Goal: Transaction & Acquisition: Download file/media

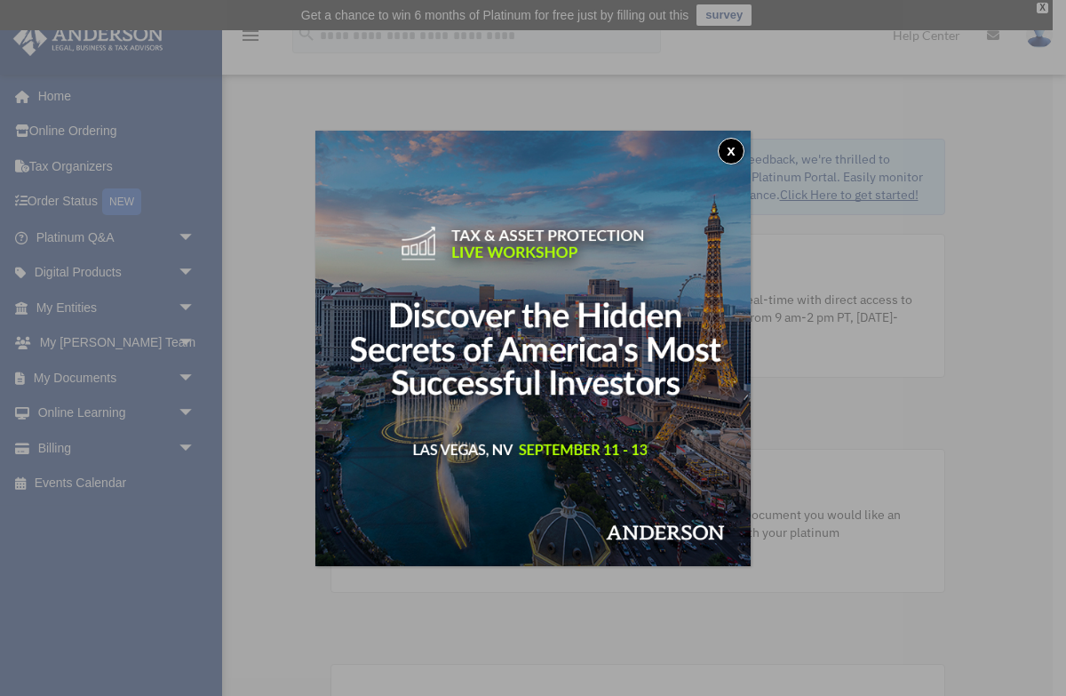
click at [732, 151] on button "x" at bounding box center [731, 151] width 27 height 27
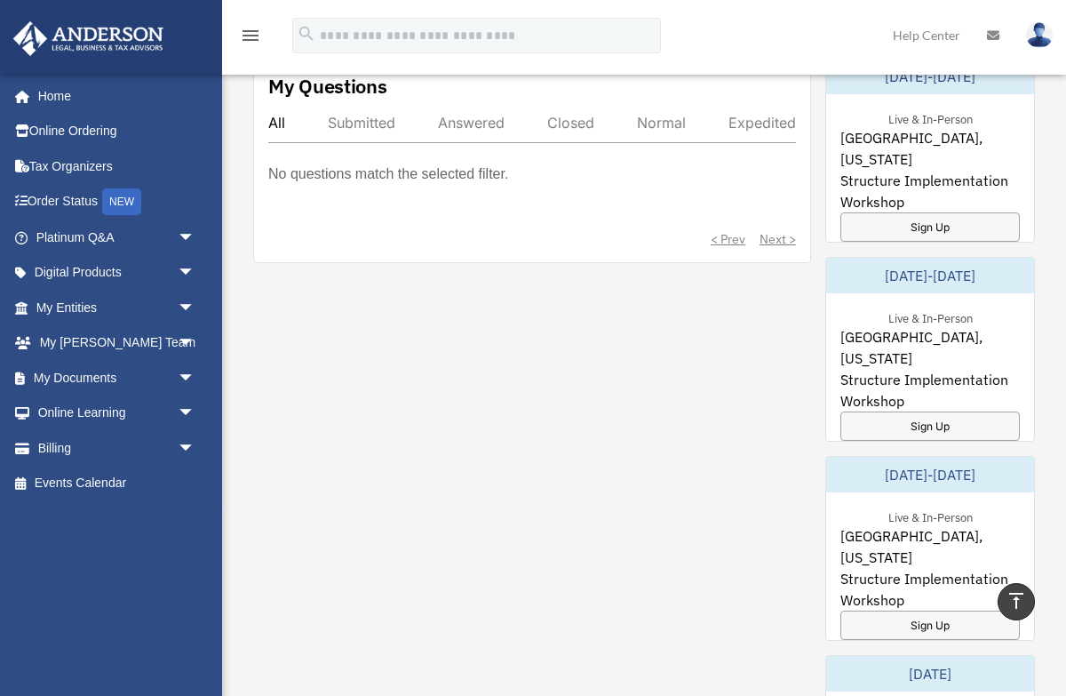
scroll to position [1062, 0]
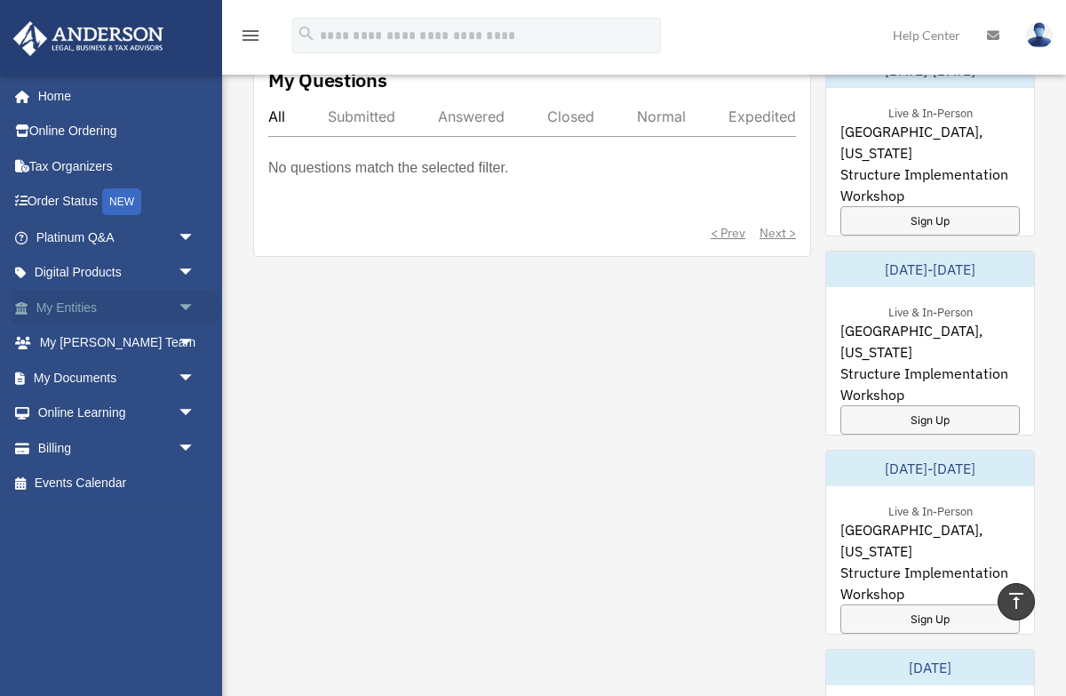
click at [206, 305] on span "arrow_drop_down" at bounding box center [196, 308] width 36 height 36
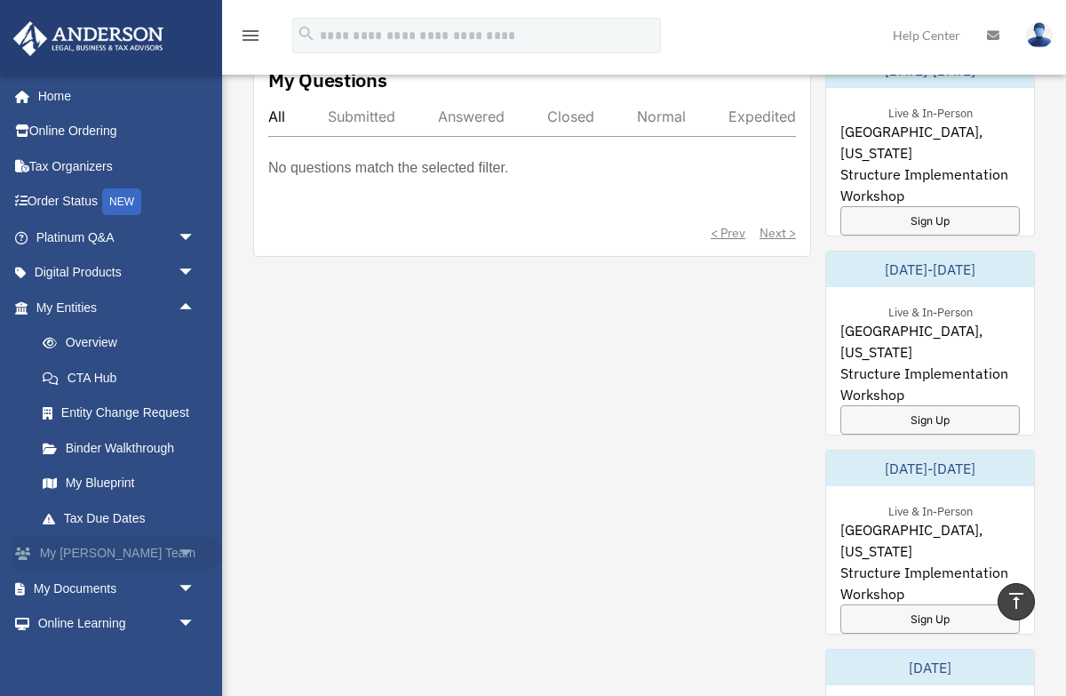
click at [181, 553] on span "arrow_drop_down" at bounding box center [196, 554] width 36 height 36
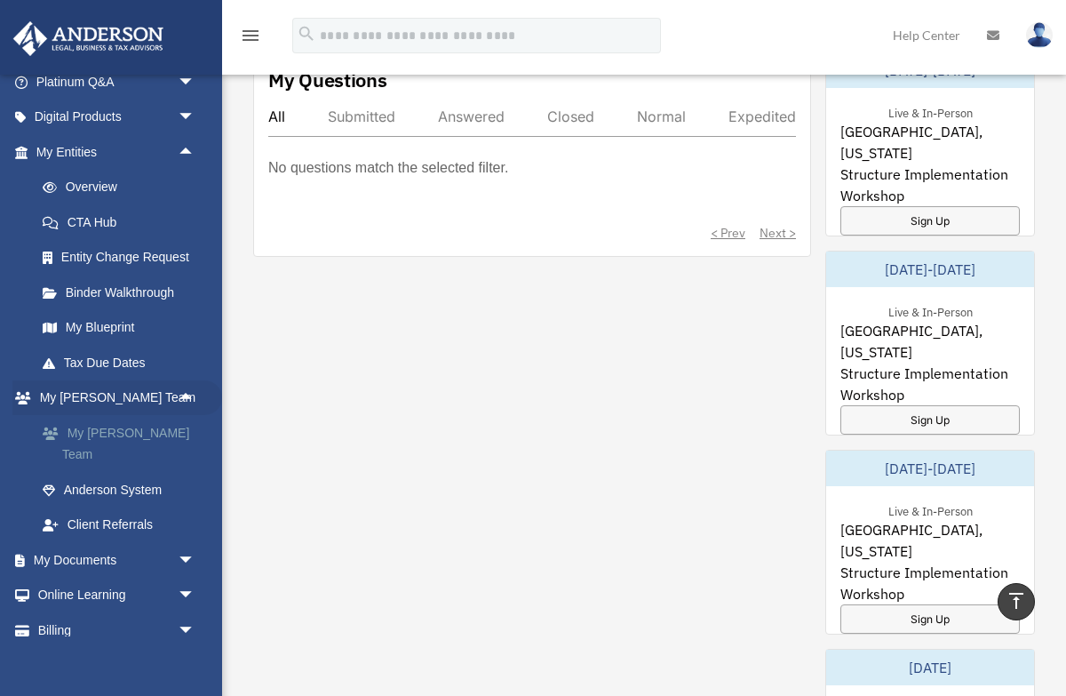
scroll to position [170, 0]
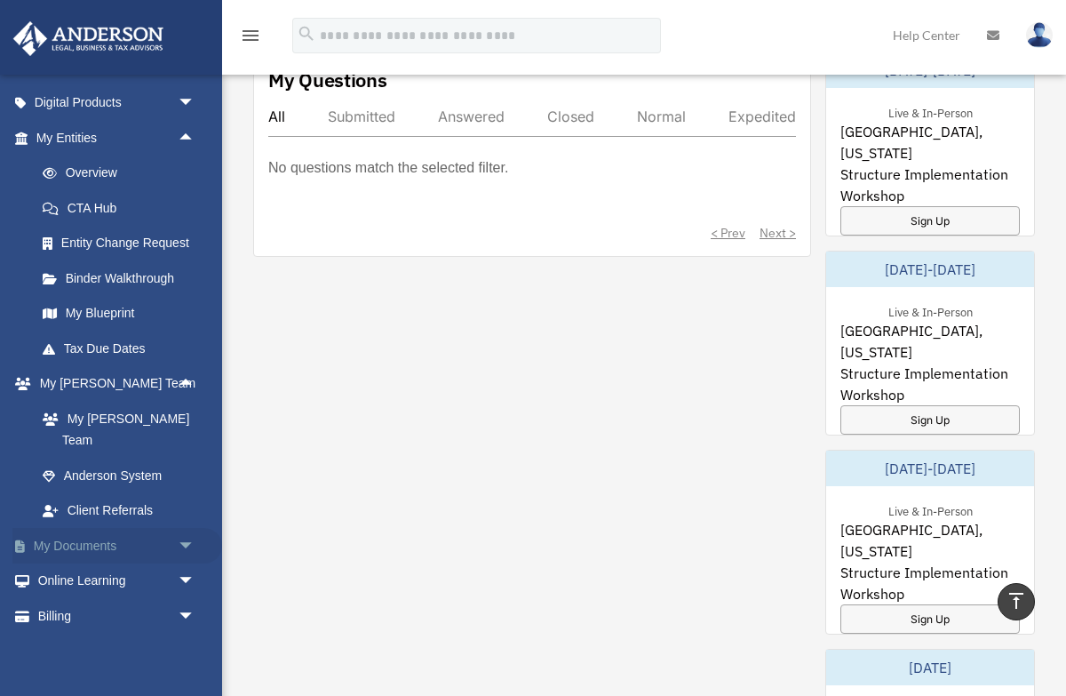
click at [182, 531] on span "arrow_drop_down" at bounding box center [196, 546] width 36 height 36
click at [84, 563] on link "Box" at bounding box center [123, 581] width 197 height 36
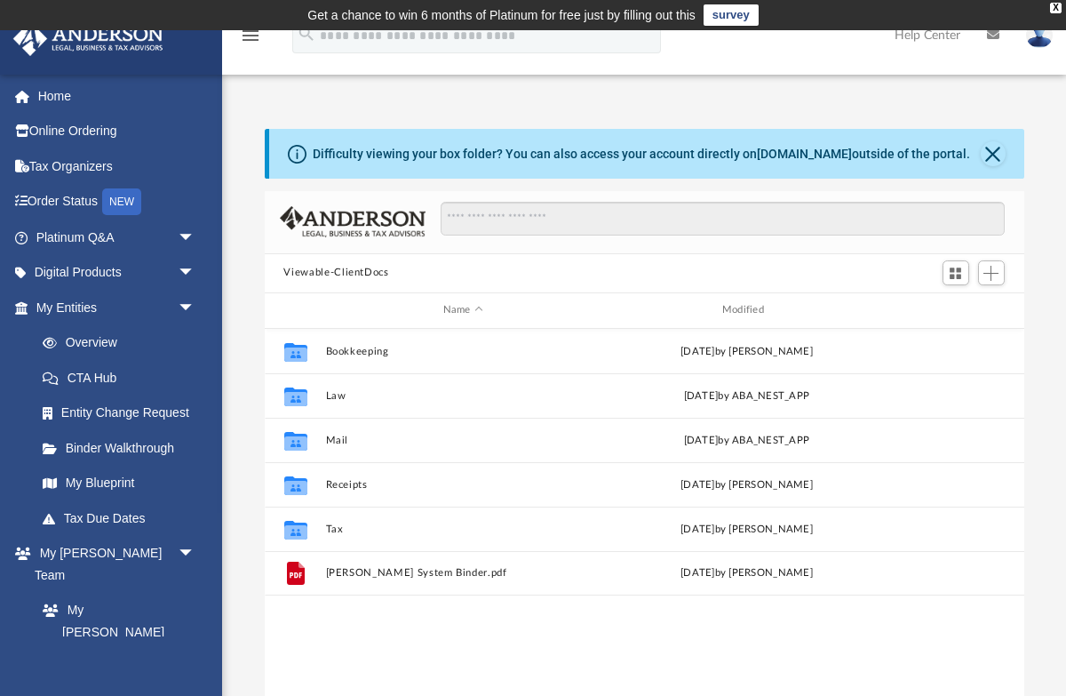
scroll to position [403, 760]
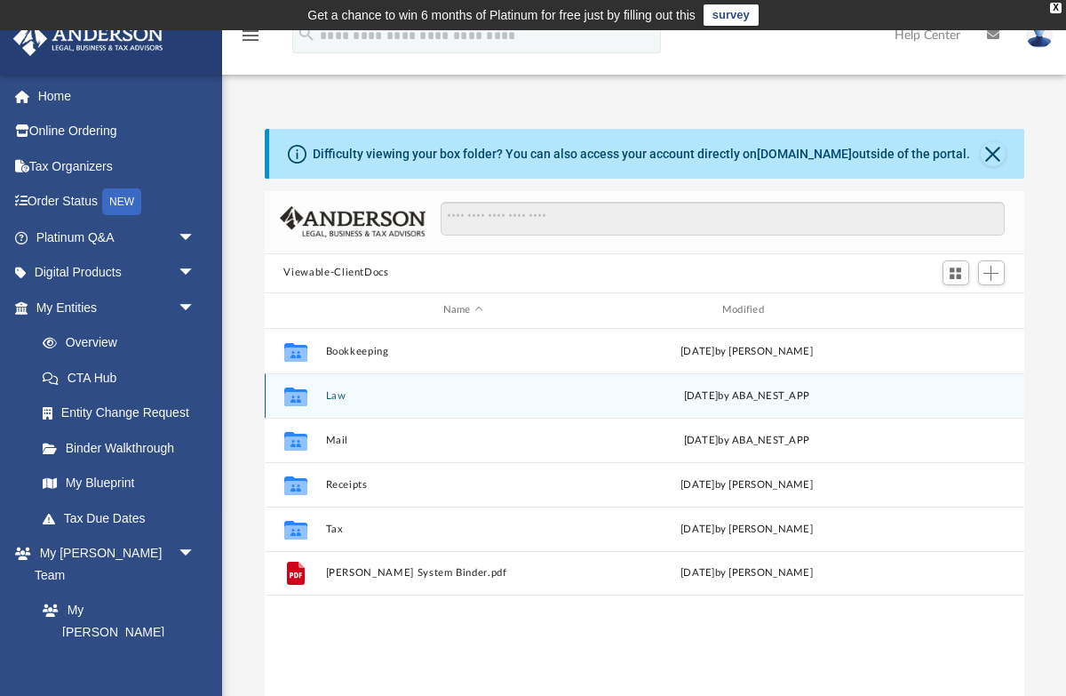
click at [393, 402] on div "Collaborated Folder Law [DATE] by ABA_NEST_APP" at bounding box center [645, 395] width 760 height 44
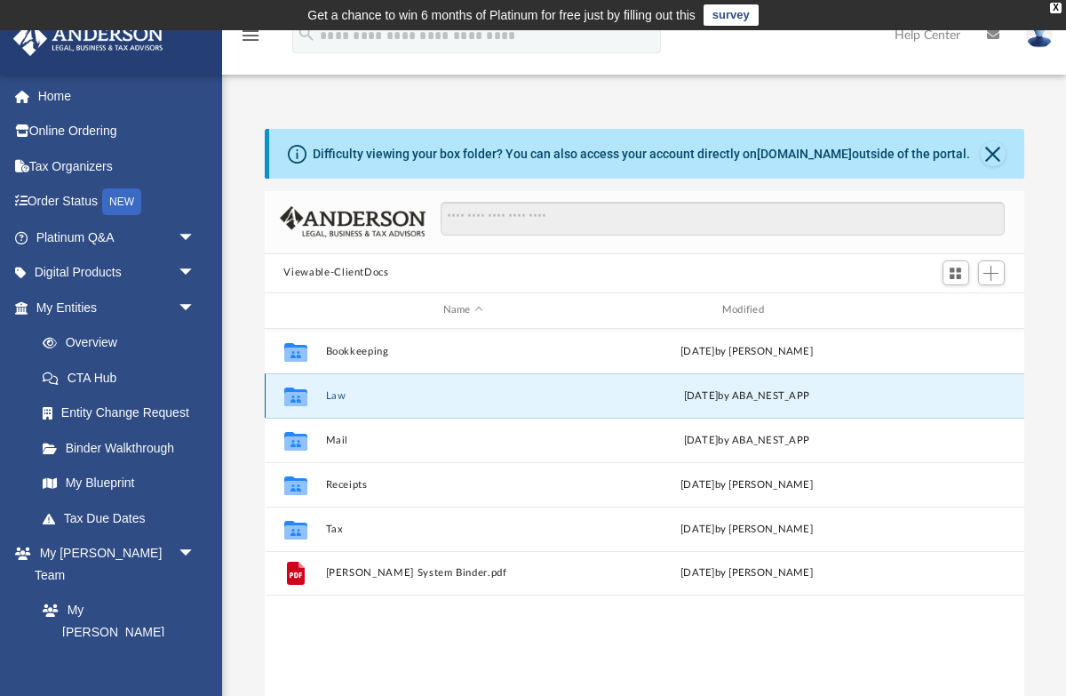
click at [343, 380] on div "Collaborated Folder Law [DATE] by ABA_NEST_APP" at bounding box center [645, 395] width 760 height 44
click at [328, 395] on button "Law" at bounding box center [462, 395] width 275 height 12
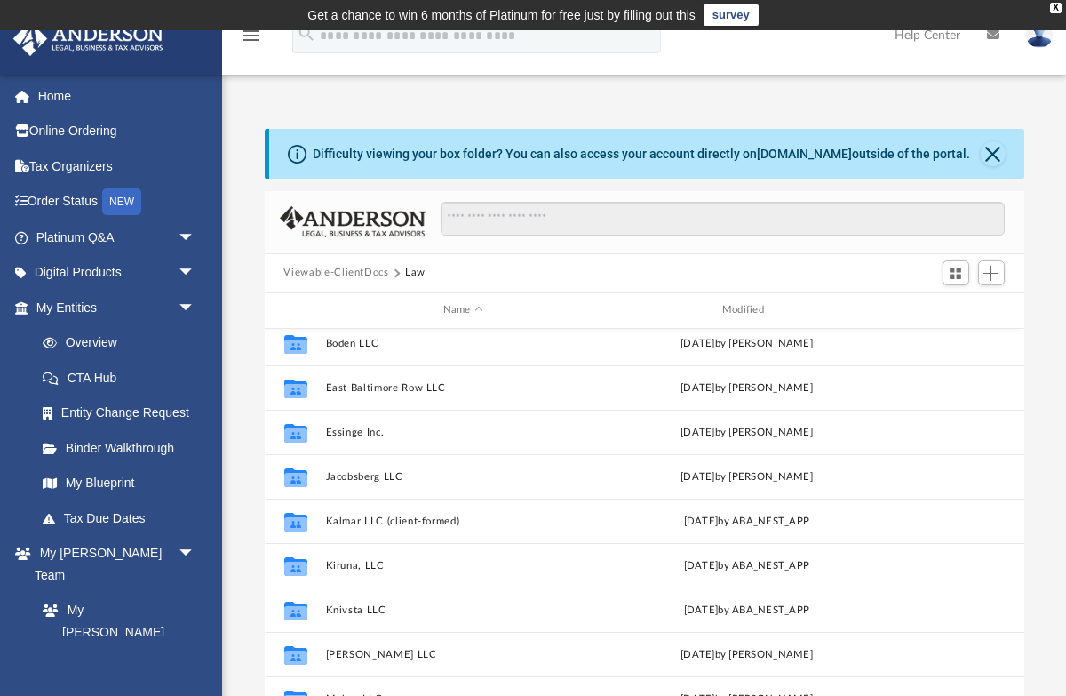
scroll to position [179, 0]
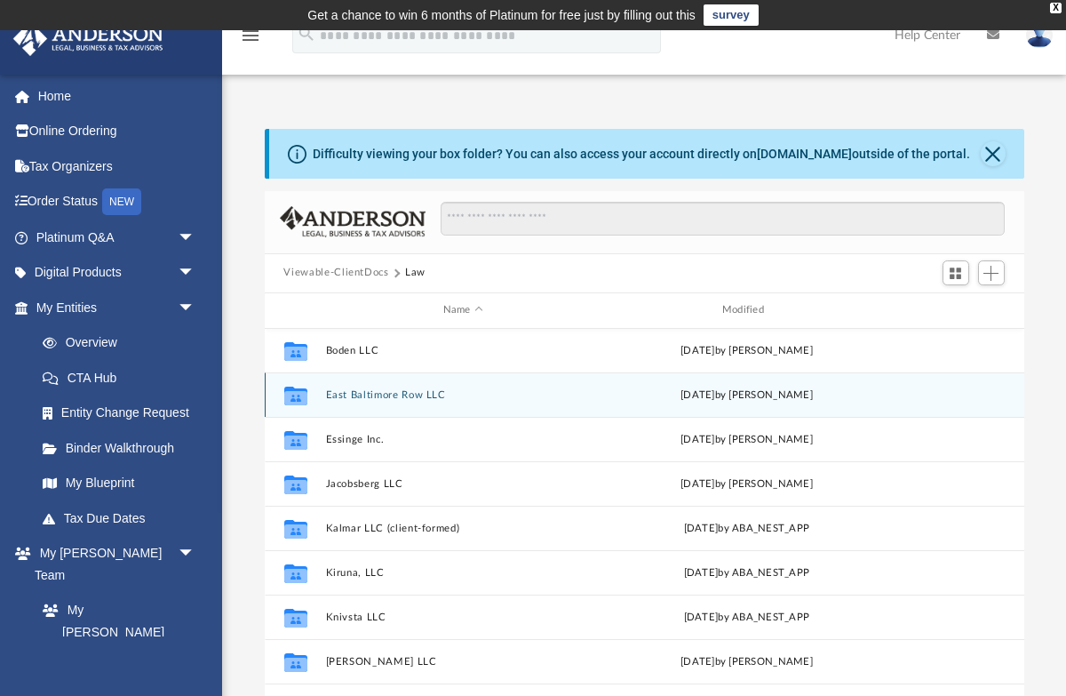
click at [424, 382] on div "Collaborated Folder East Baltimore Row LLC [DATE] by [PERSON_NAME]" at bounding box center [645, 394] width 760 height 44
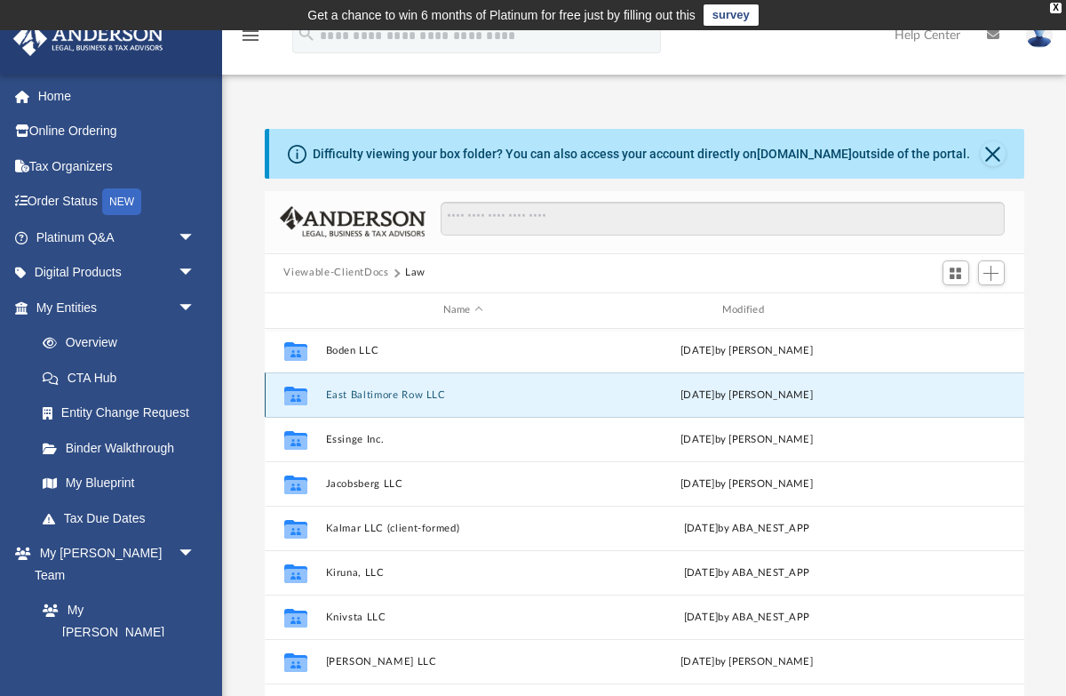
click at [406, 391] on button "East Baltimore Row LLC" at bounding box center [462, 394] width 275 height 12
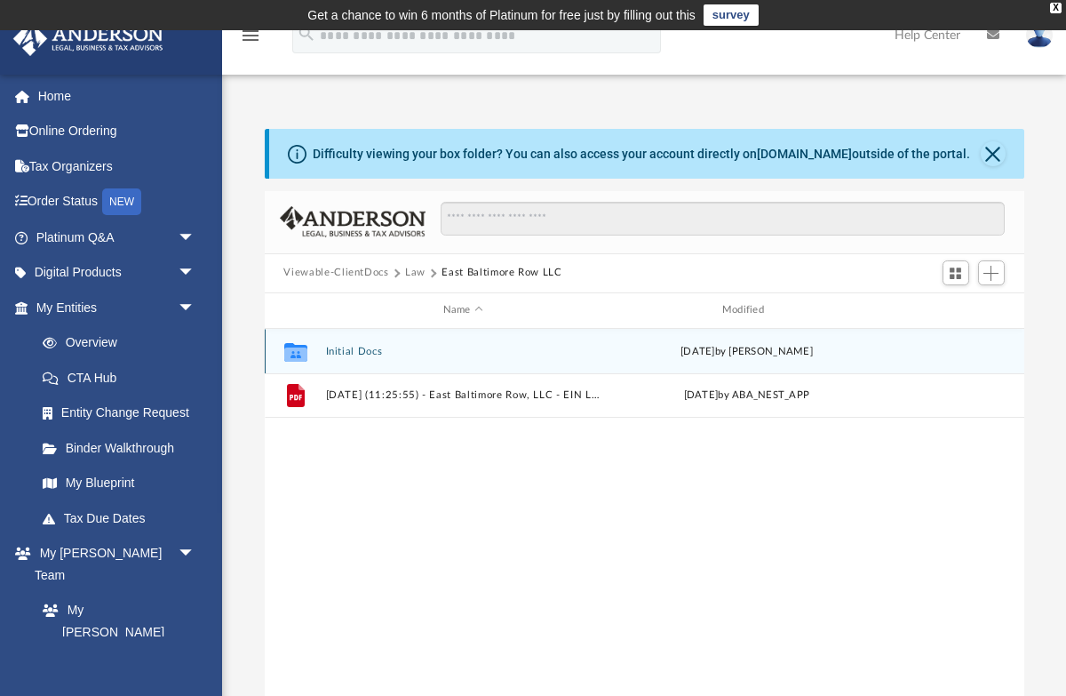
scroll to position [0, 0]
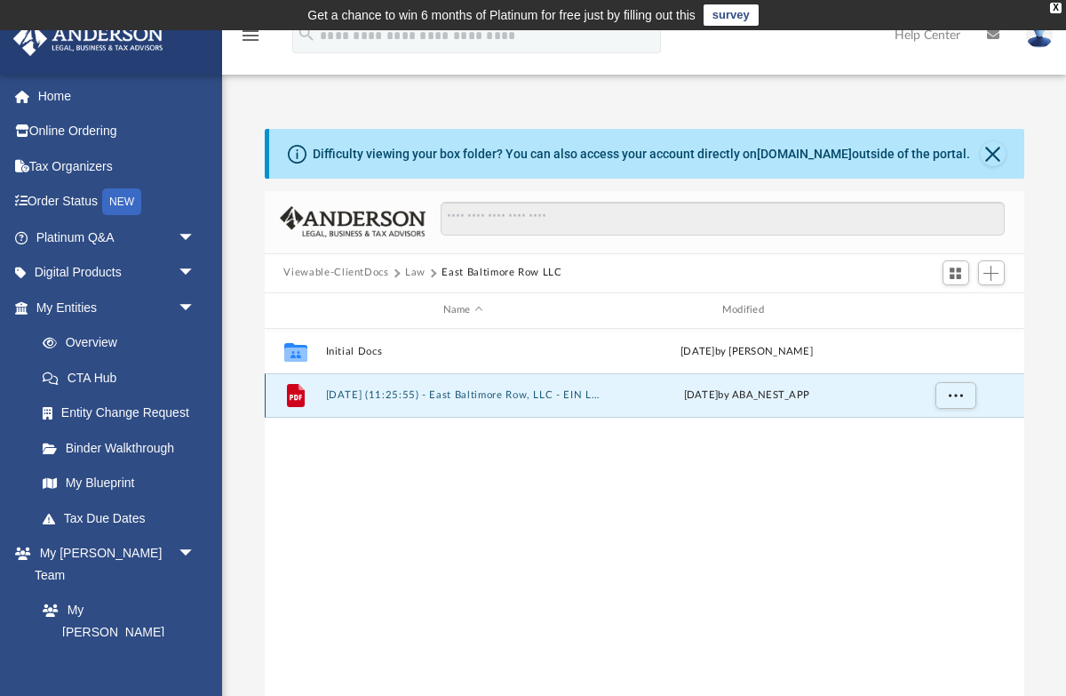
click at [490, 391] on button "[DATE] (11:25:55) - East Baltimore Row, LLC - EIN Letter from IRS.pdf" at bounding box center [462, 395] width 275 height 12
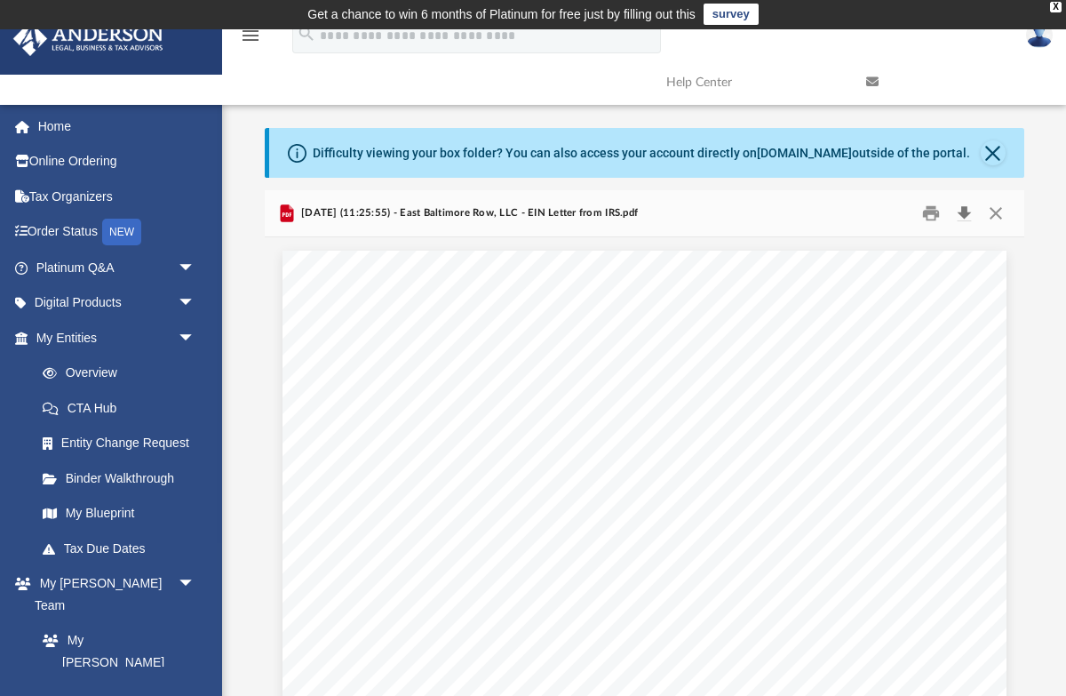
click at [960, 207] on button "Download" at bounding box center [965, 213] width 32 height 28
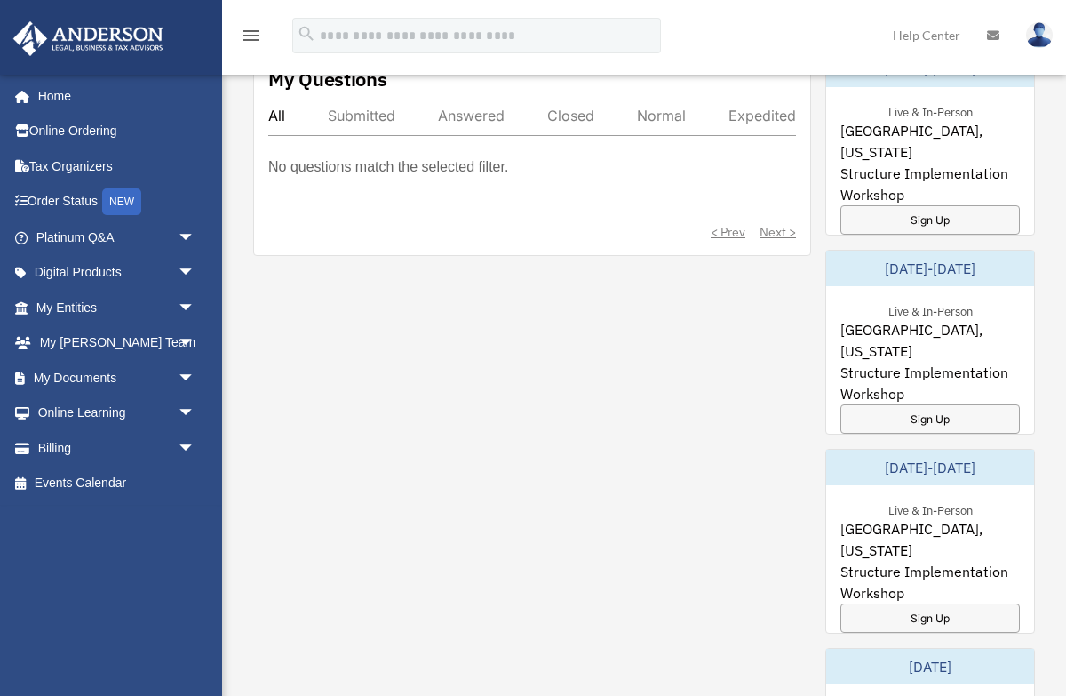
scroll to position [1062, 0]
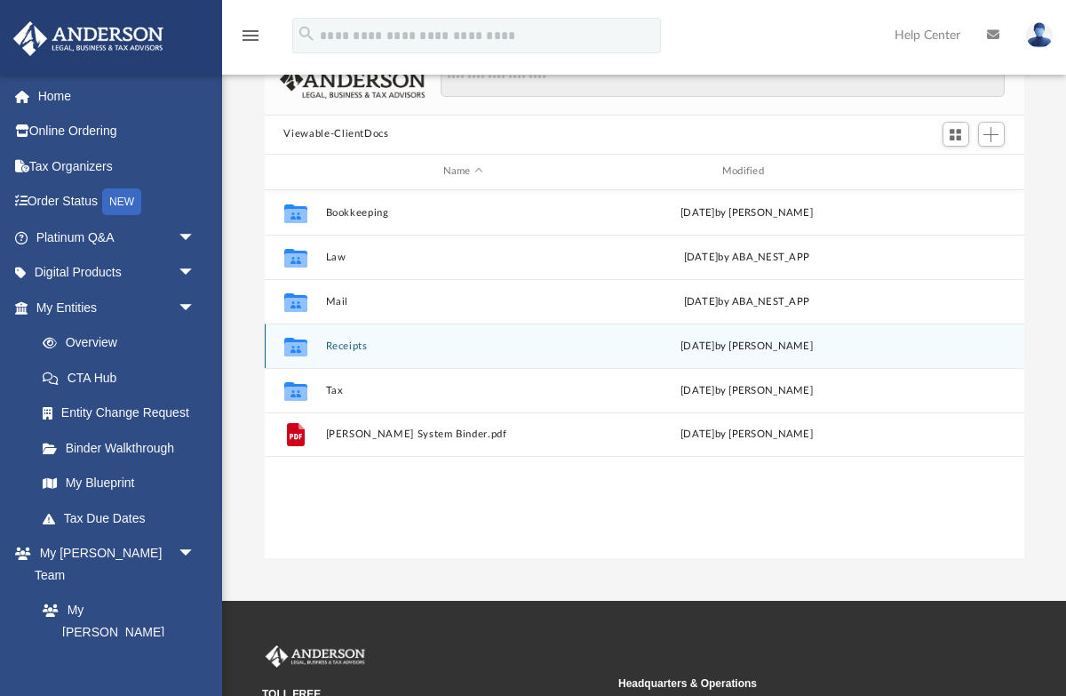
scroll to position [138, 0]
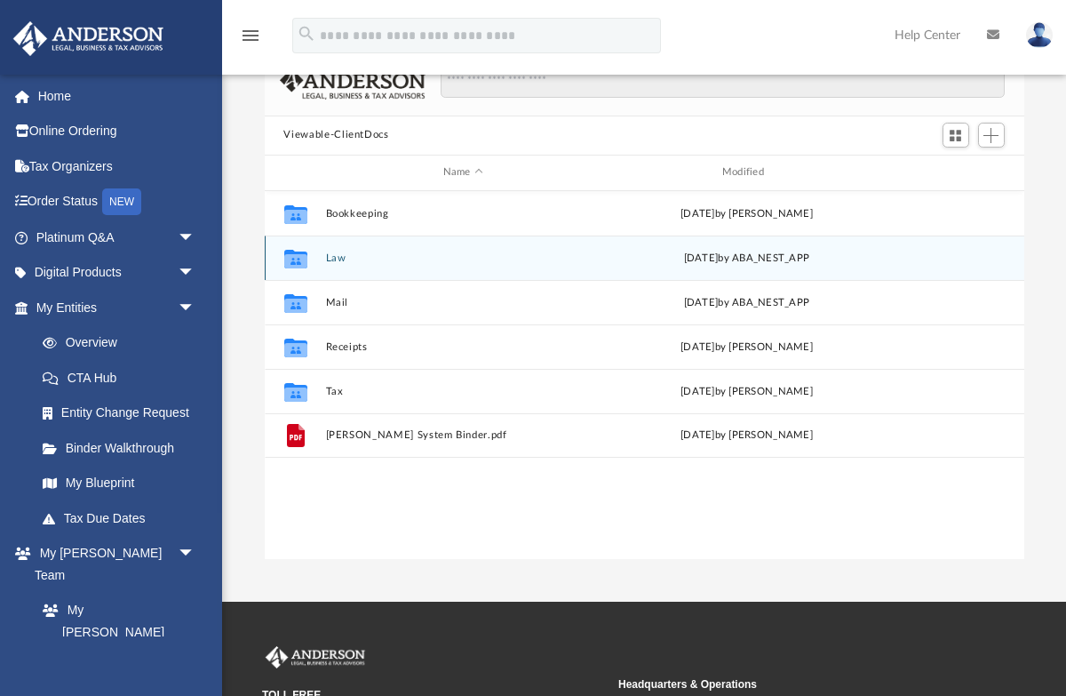
click at [343, 253] on button "Law" at bounding box center [462, 257] width 275 height 12
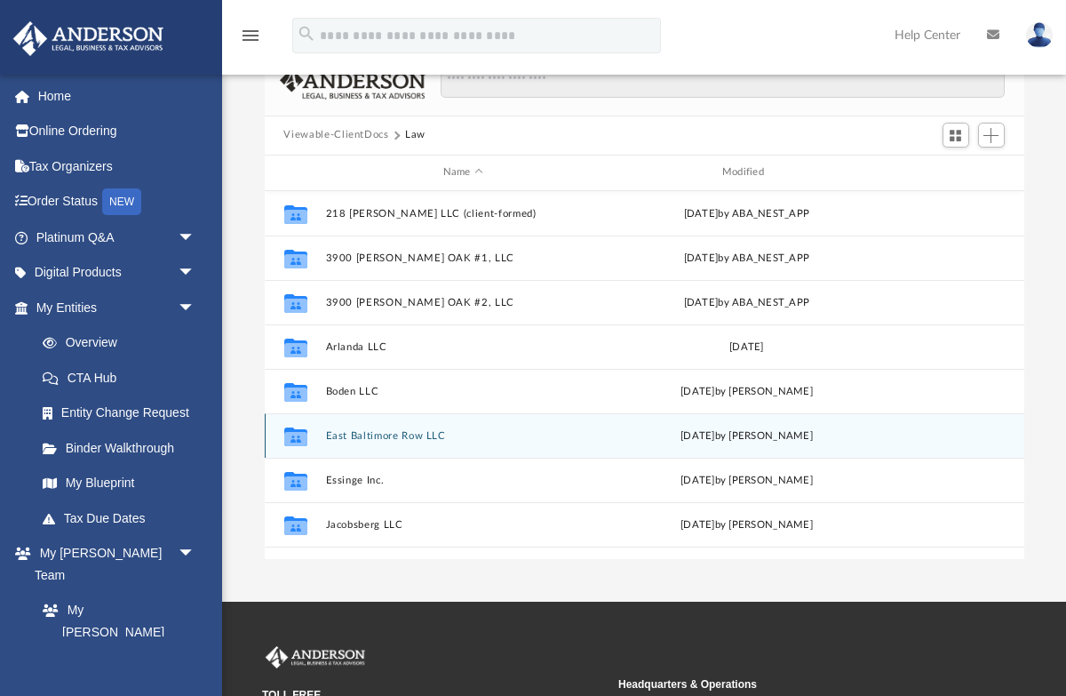
click at [424, 433] on button "East Baltimore Row LLC" at bounding box center [462, 435] width 275 height 12
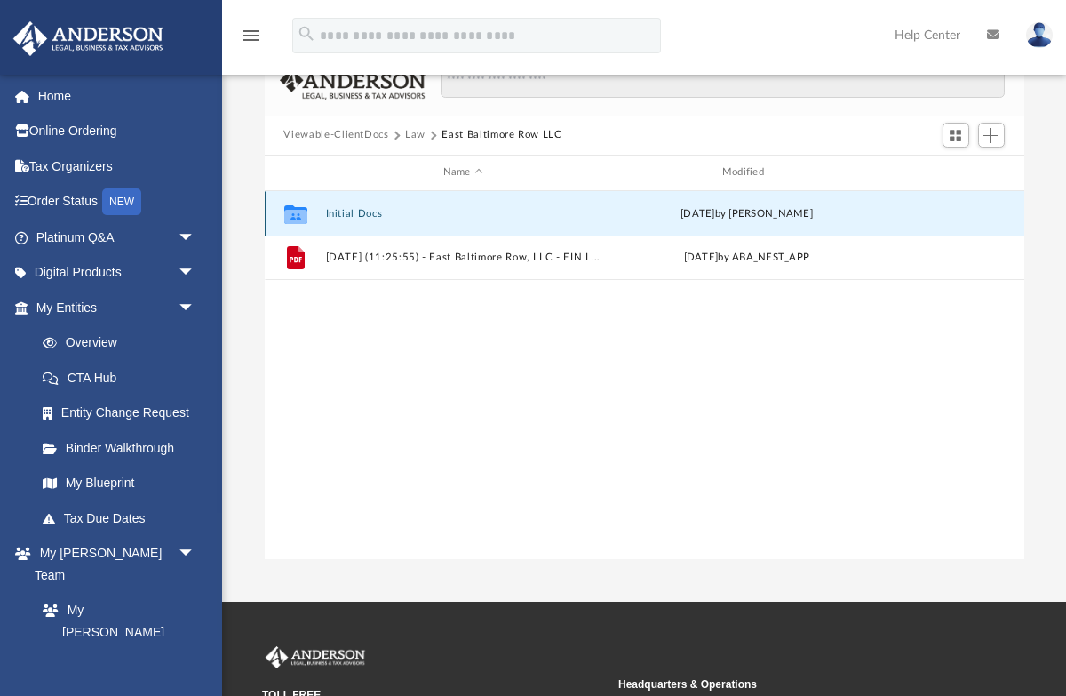
click at [365, 209] on button "Initial Docs" at bounding box center [462, 213] width 275 height 12
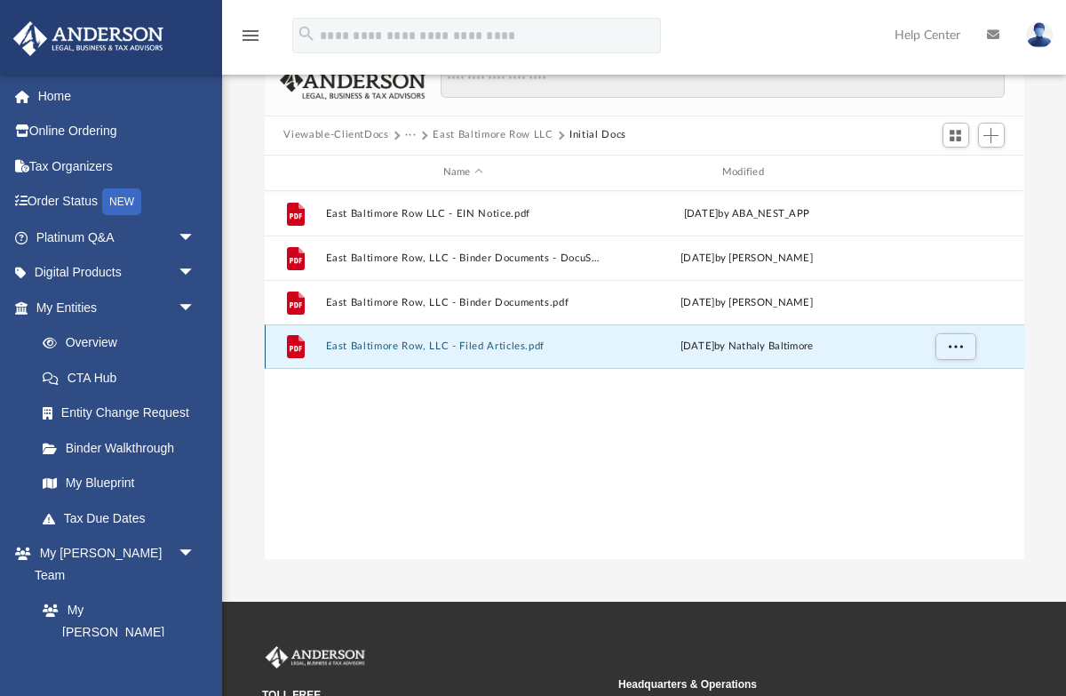
click at [504, 344] on button "East Baltimore Row, LLC - Filed Articles.pdf" at bounding box center [462, 346] width 275 height 12
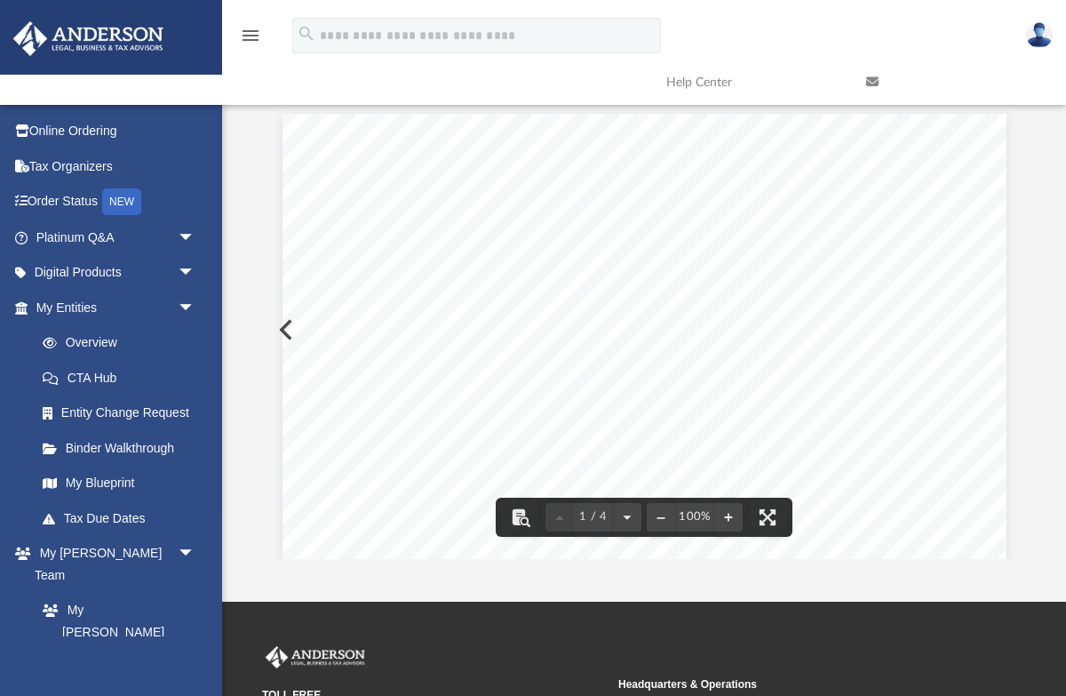
scroll to position [0, 0]
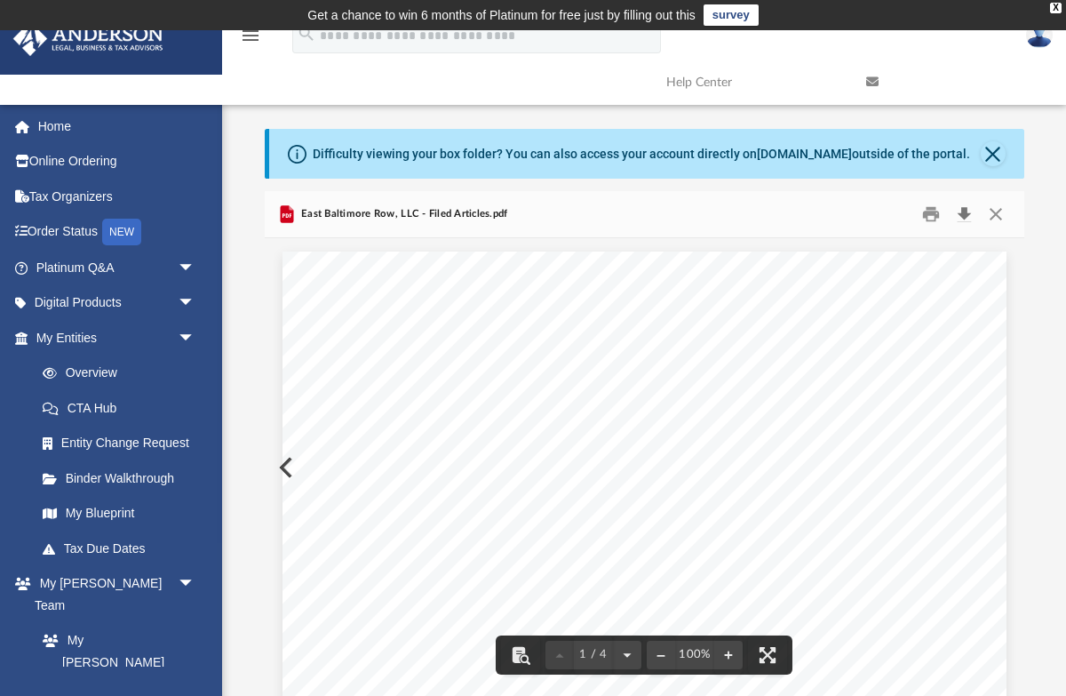
click at [967, 211] on button "Download" at bounding box center [965, 214] width 32 height 28
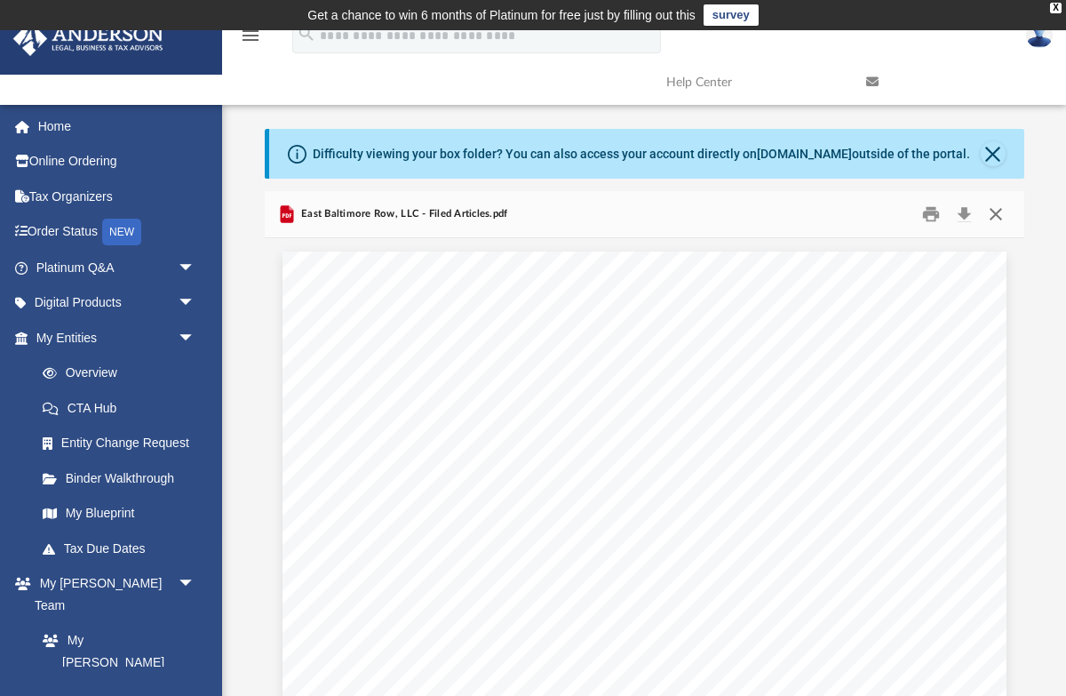
click at [1000, 214] on button "Close" at bounding box center [996, 214] width 32 height 28
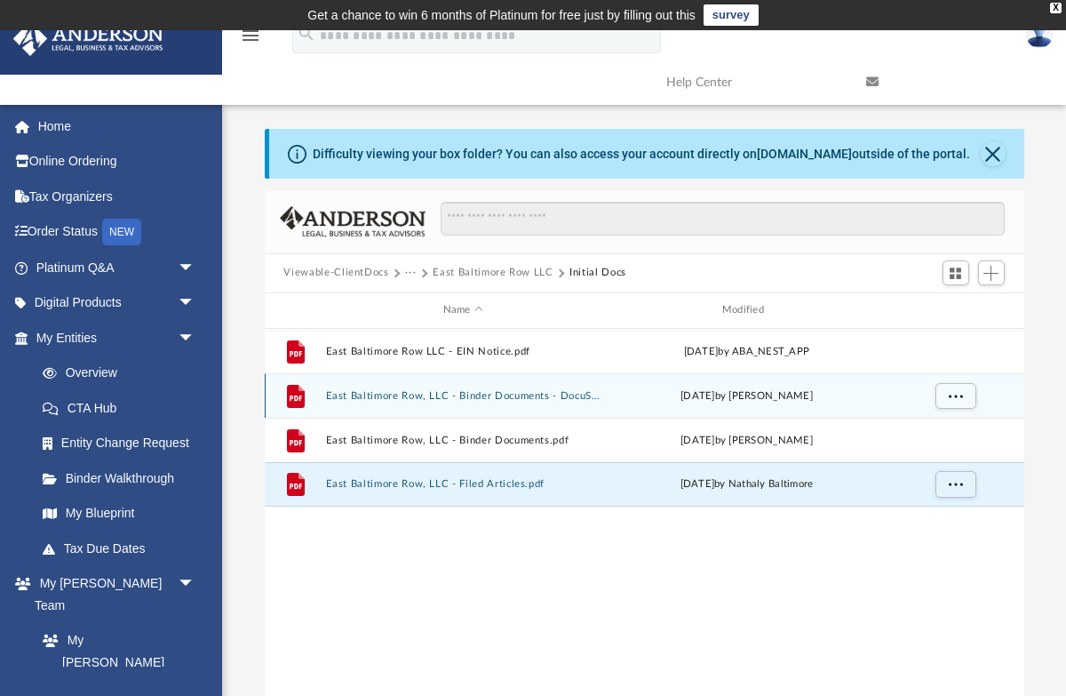
click at [396, 397] on button "East Baltimore Row, LLC - Binder Documents - DocuSigned.pdf" at bounding box center [462, 395] width 275 height 12
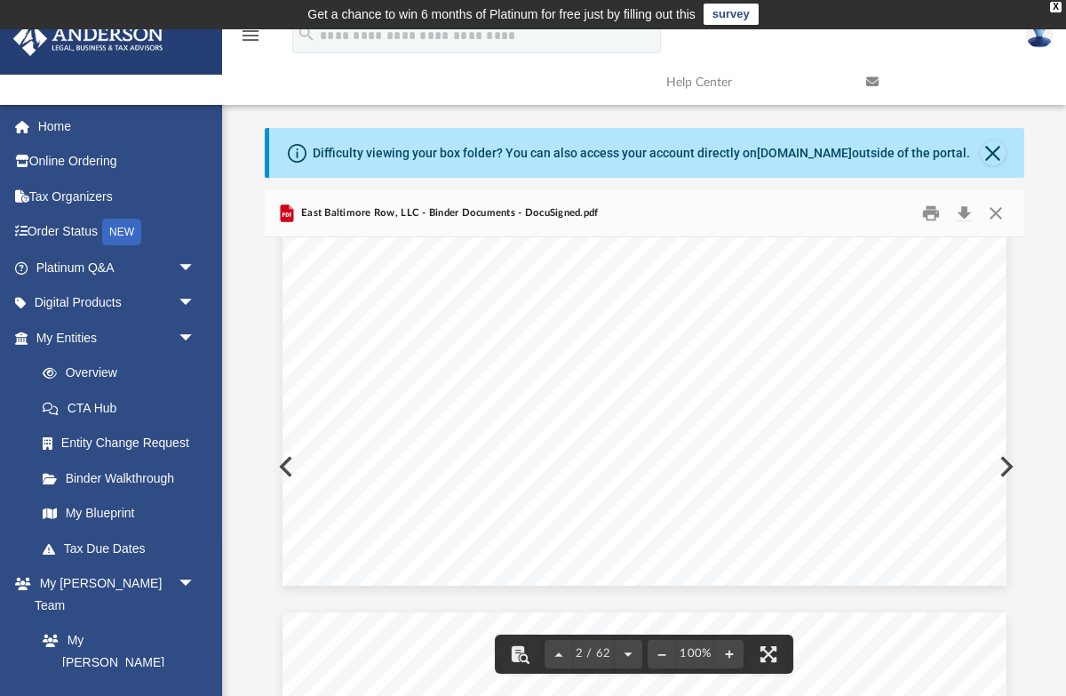
scroll to position [1572, 0]
click at [997, 207] on button "Close" at bounding box center [996, 213] width 32 height 28
